Goal: Information Seeking & Learning: Learn about a topic

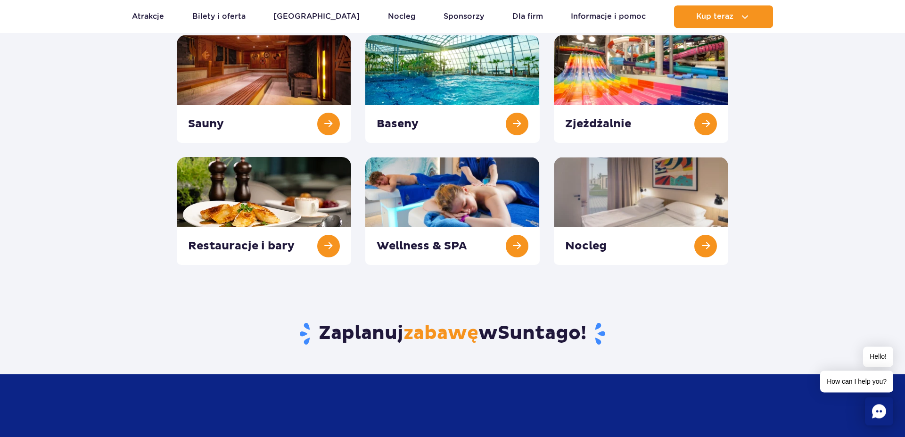
scroll to position [161, 0]
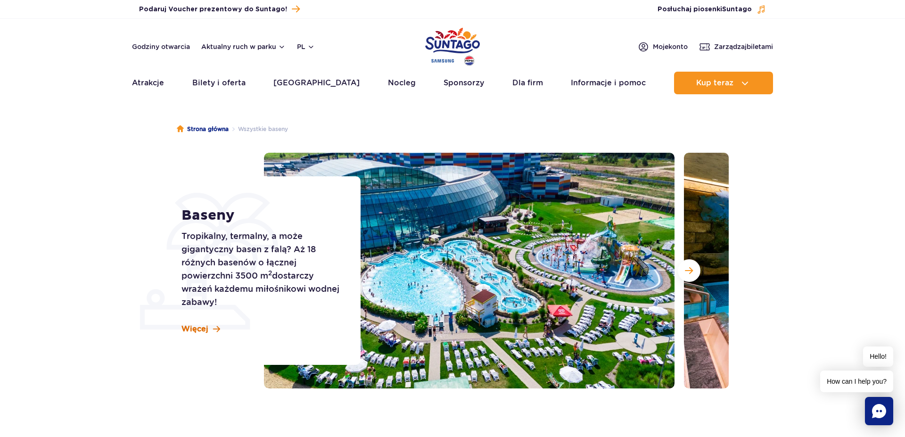
click at [206, 326] on span "Więcej" at bounding box center [194, 329] width 27 height 10
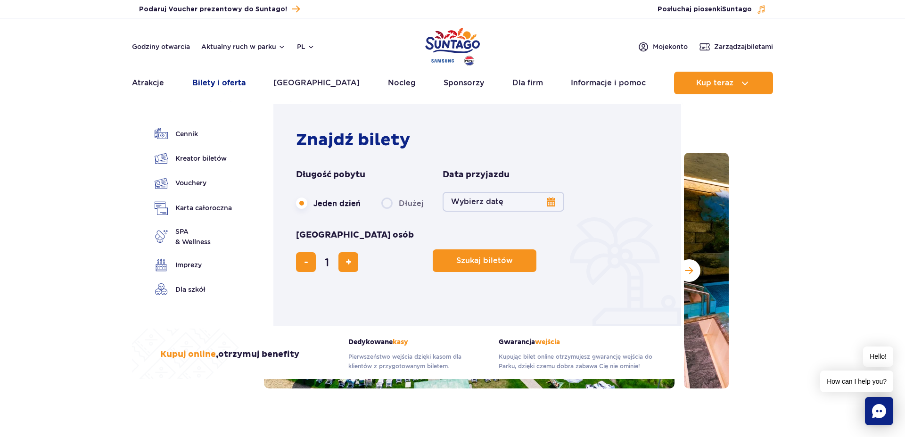
click at [232, 81] on link "Bilety i oferta" at bounding box center [218, 83] width 53 height 23
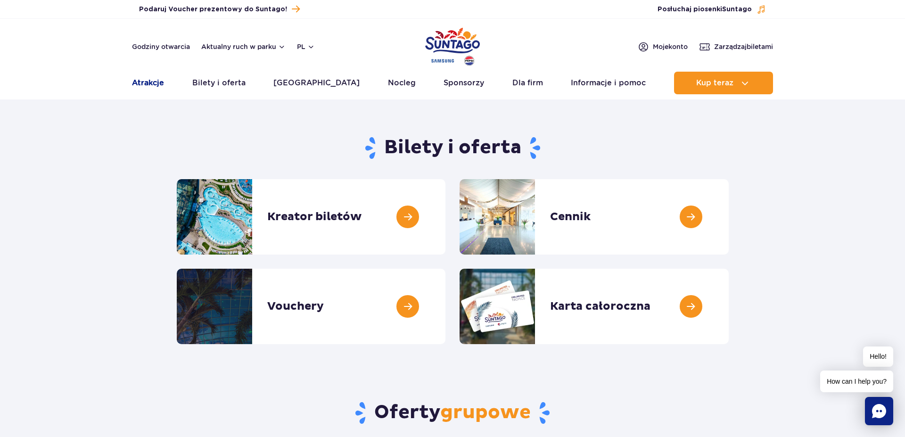
click at [149, 82] on link "Atrakcje" at bounding box center [148, 83] width 32 height 23
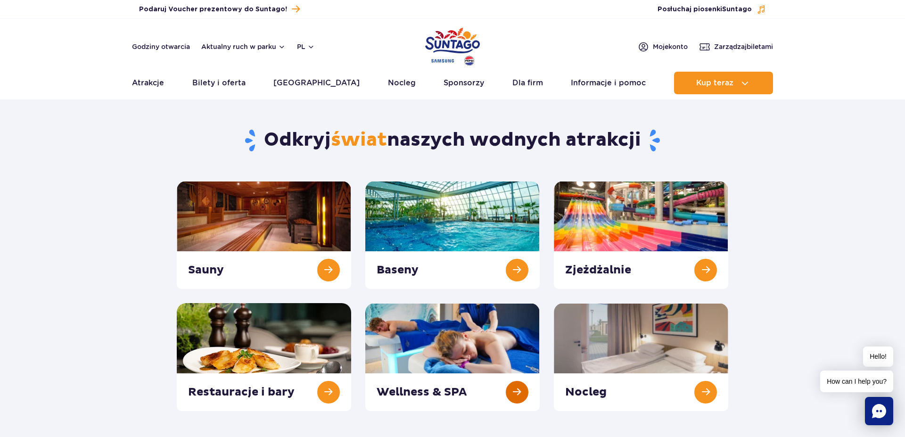
click at [410, 336] on link at bounding box center [452, 357] width 174 height 108
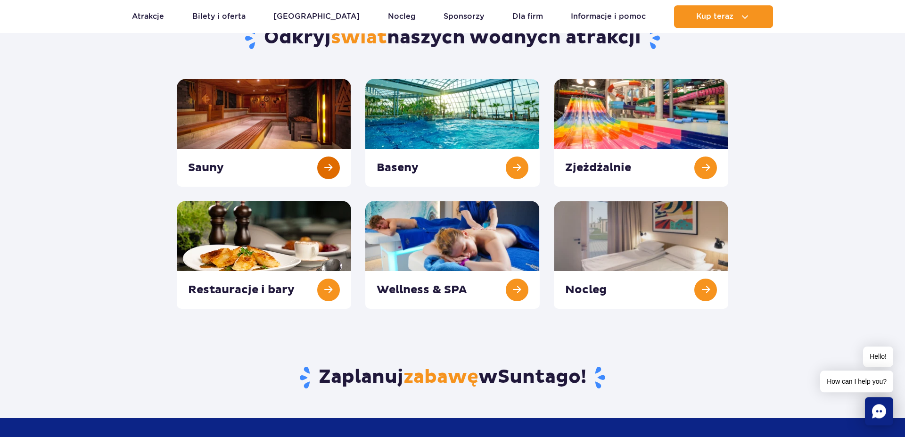
scroll to position [107, 0]
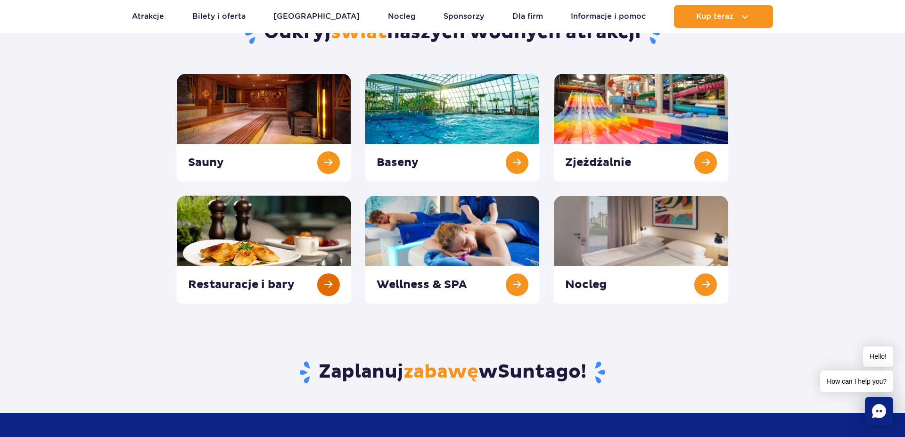
click at [276, 252] on link at bounding box center [264, 250] width 174 height 108
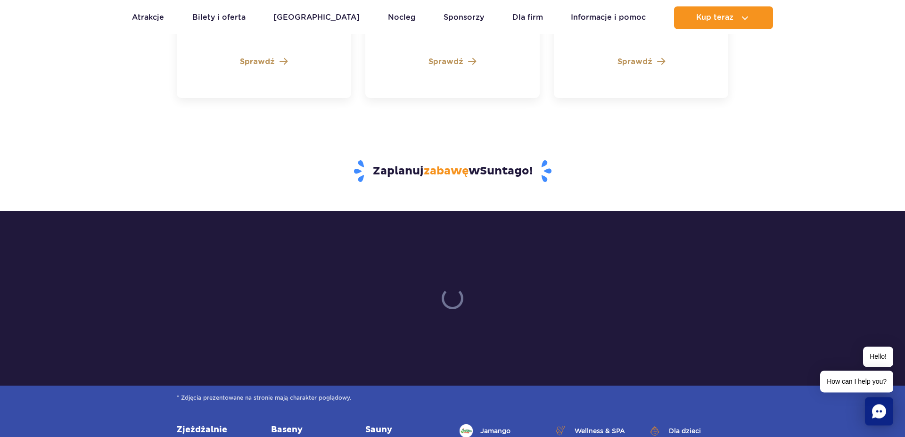
scroll to position [2955, 0]
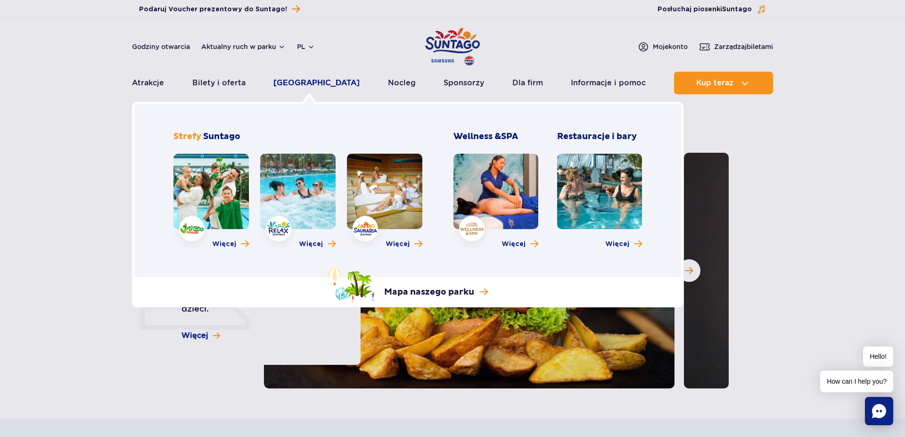
click at [296, 81] on link "[GEOGRAPHIC_DATA]" at bounding box center [316, 83] width 86 height 23
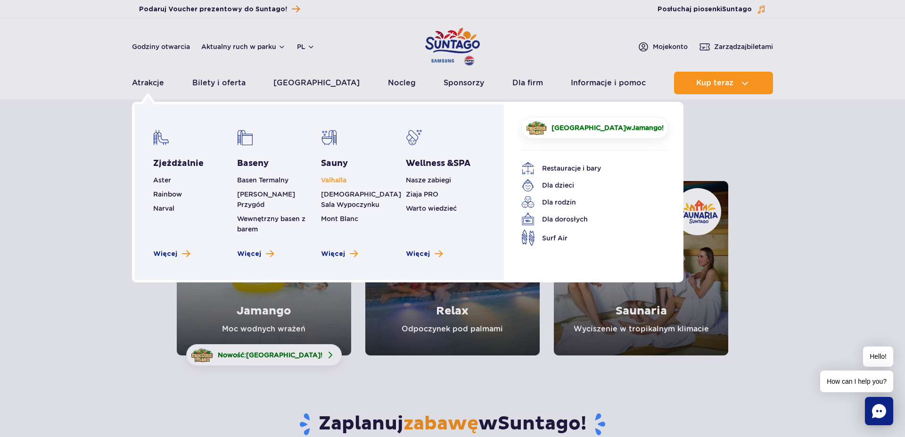
click at [341, 176] on span "Valhalla" at bounding box center [333, 180] width 25 height 8
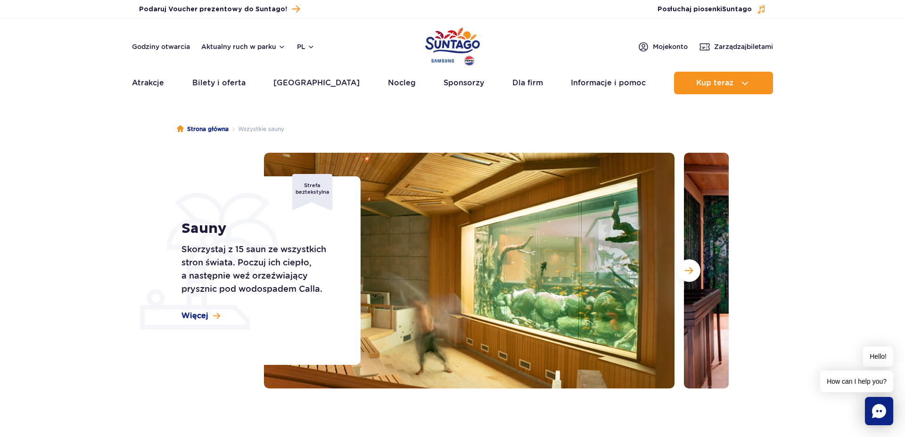
click at [485, 125] on ul "Strona główna Wszystkie sauny" at bounding box center [452, 129] width 551 height 47
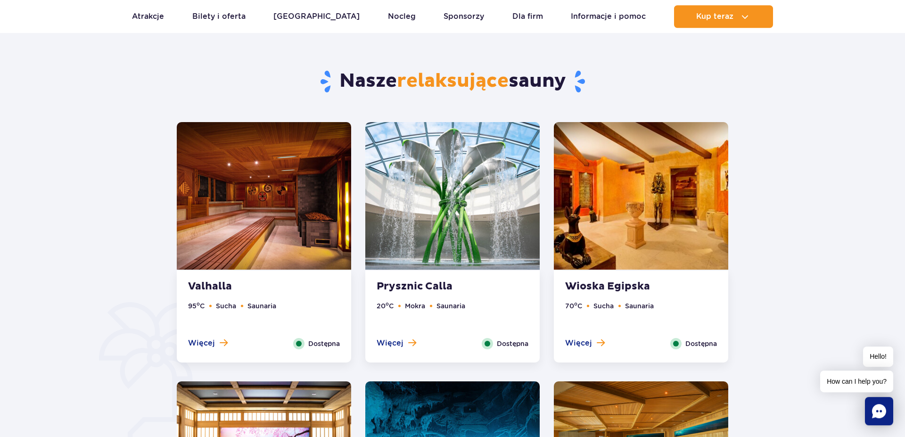
scroll to position [484, 0]
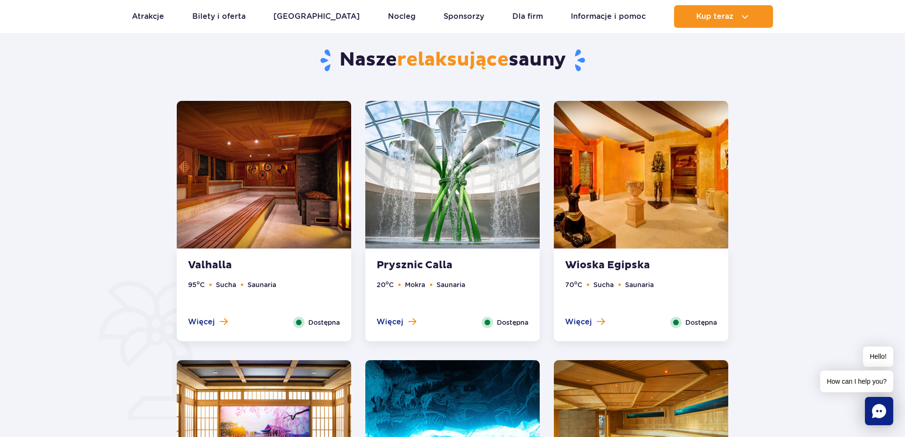
click at [240, 271] on strong "Valhalla" at bounding box center [245, 265] width 114 height 13
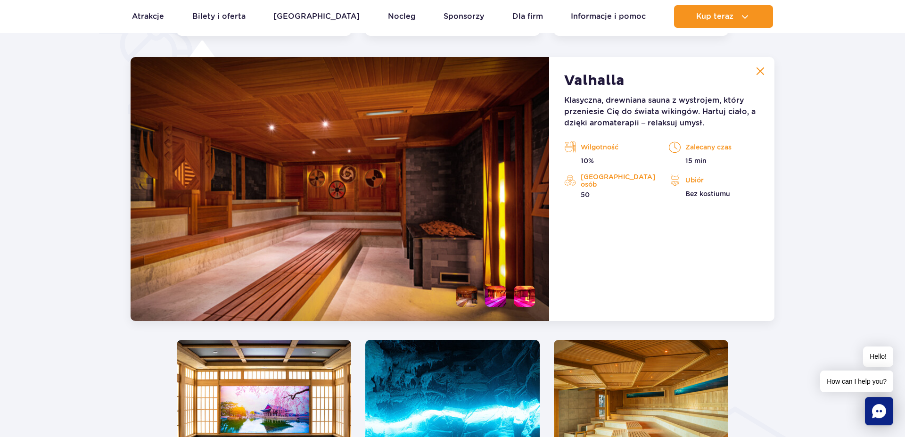
scroll to position [789, 0]
click at [492, 294] on li at bounding box center [495, 295] width 21 height 21
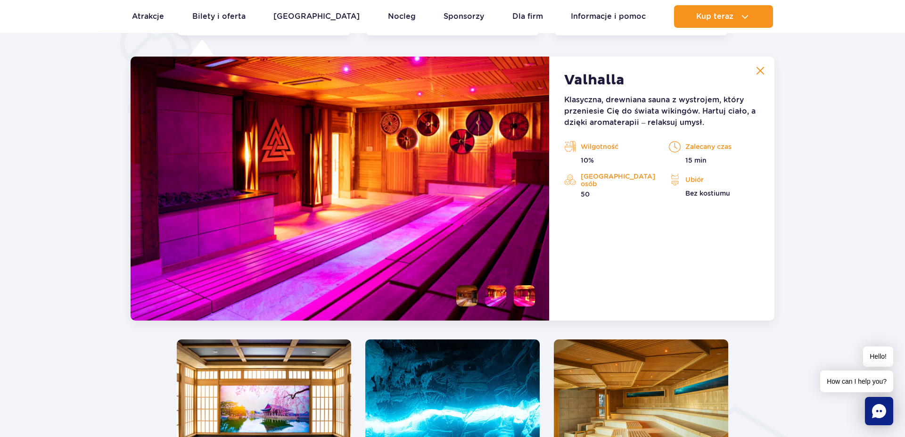
click at [470, 296] on li at bounding box center [466, 295] width 21 height 21
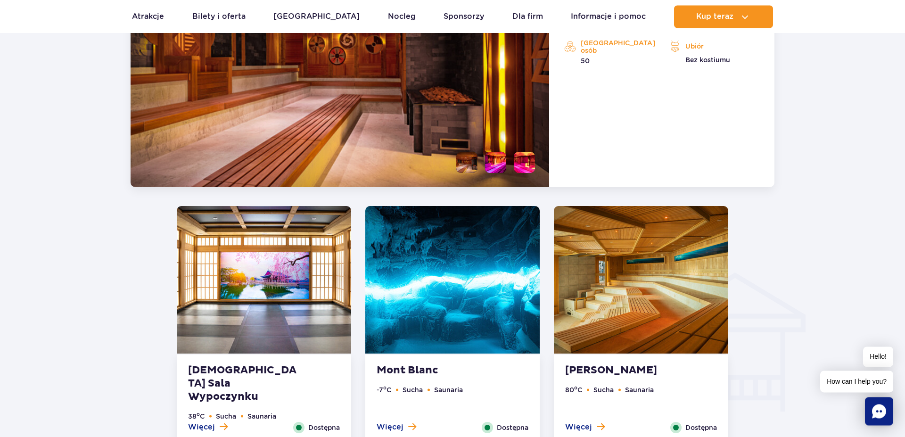
scroll to position [951, 0]
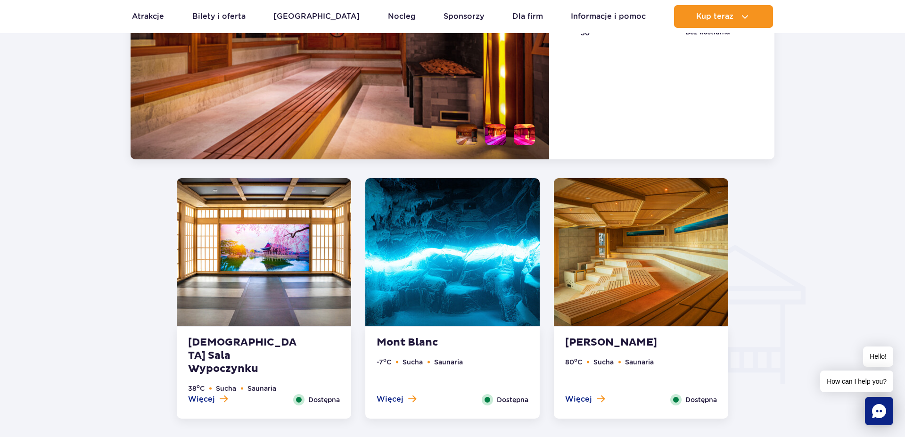
click at [469, 360] on ul "-7 o C Sucha Saunaria" at bounding box center [453, 375] width 152 height 37
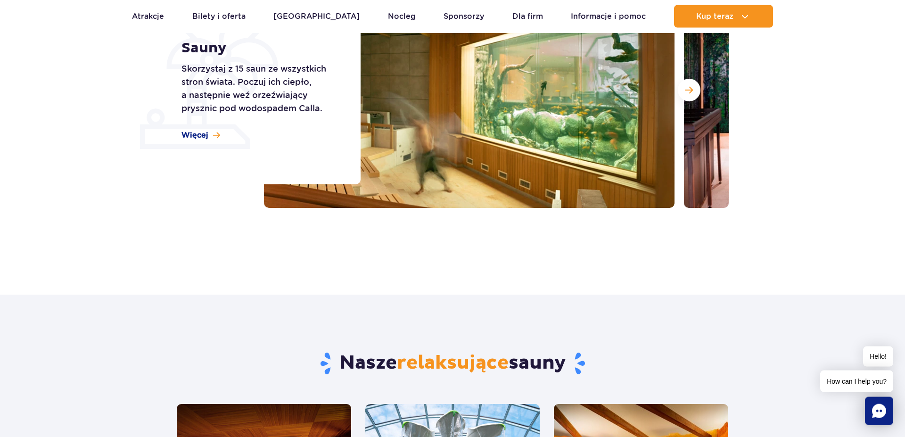
scroll to position [82, 0]
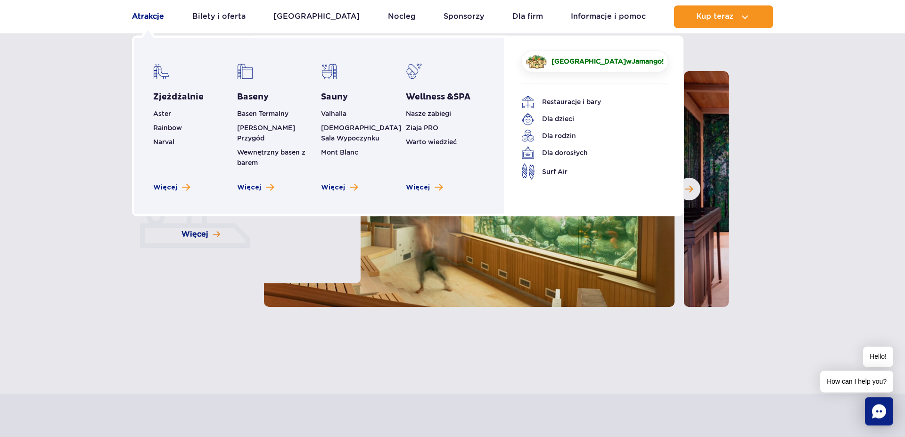
click at [156, 16] on link "Atrakcje" at bounding box center [148, 16] width 32 height 23
